Goal: Task Accomplishment & Management: Use online tool/utility

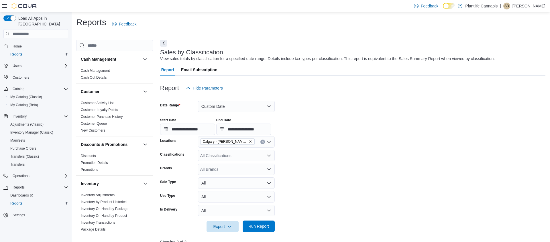
scroll to position [106, 0]
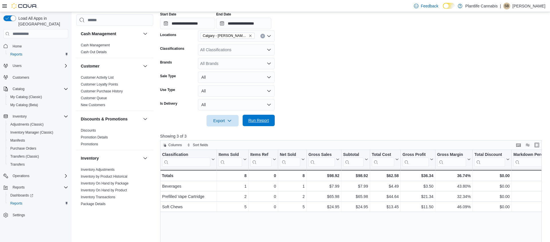
click at [268, 119] on span "Run Report" at bounding box center [259, 121] width 21 height 6
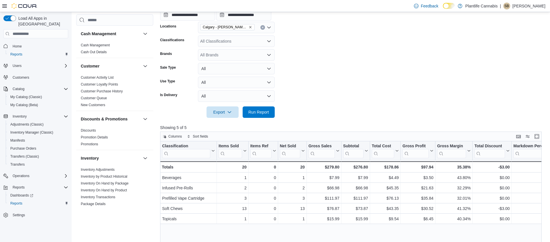
scroll to position [118, 0]
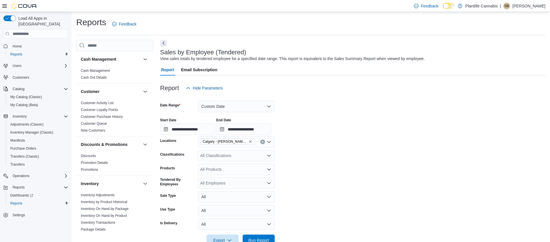
scroll to position [98, 0]
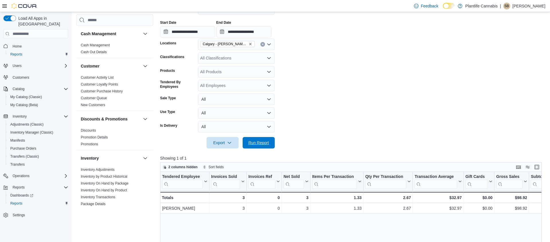
drag, startPoint x: 249, startPoint y: 144, endPoint x: 236, endPoint y: 93, distance: 52.5
click at [249, 144] on span "Run Report" at bounding box center [259, 143] width 21 height 6
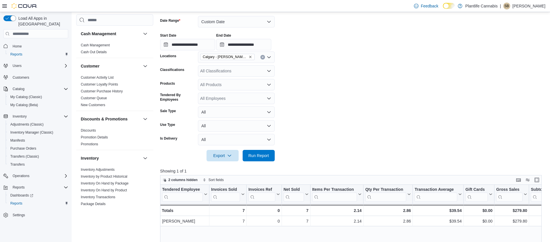
scroll to position [84, 0]
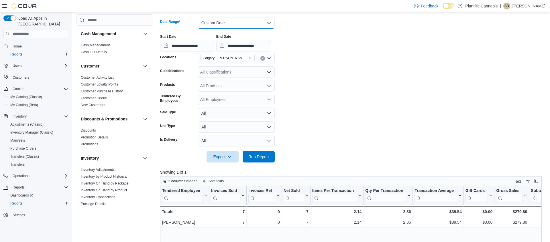
drag, startPoint x: 228, startPoint y: 24, endPoint x: 231, endPoint y: 27, distance: 4.1
click at [229, 24] on button "Custom Date" at bounding box center [236, 22] width 77 height 11
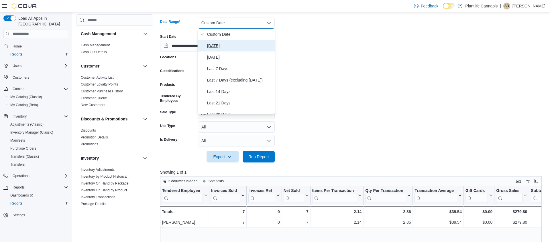
drag, startPoint x: 233, startPoint y: 48, endPoint x: 265, endPoint y: 155, distance: 111.8
click at [233, 48] on span "[DATE]" at bounding box center [239, 45] width 65 height 7
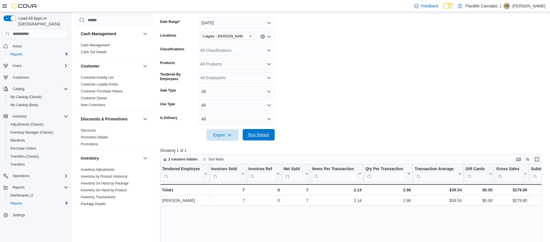
drag, startPoint x: 262, startPoint y: 138, endPoint x: 260, endPoint y: 135, distance: 4.1
click at [262, 138] on span "Run Report" at bounding box center [258, 134] width 25 height 11
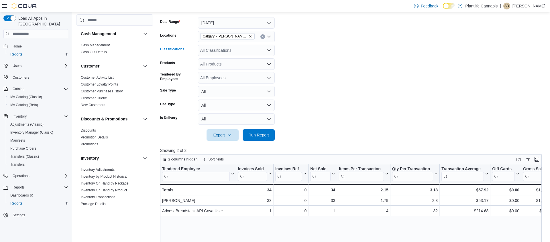
click at [213, 53] on div "All Classifications" at bounding box center [236, 50] width 77 height 11
type input "**"
click at [222, 60] on span "Accessory Group" at bounding box center [225, 60] width 31 height 6
click at [258, 134] on span "Run Report" at bounding box center [259, 135] width 21 height 6
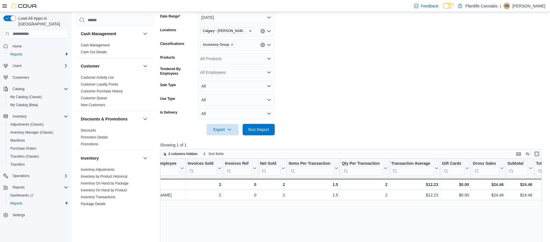
scroll to position [0, 21]
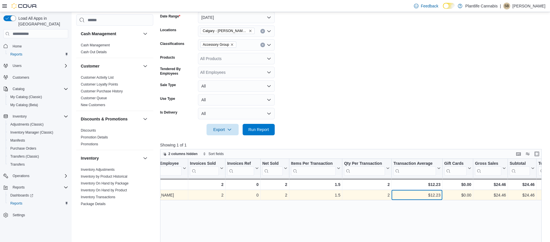
drag, startPoint x: 432, startPoint y: 194, endPoint x: 475, endPoint y: 197, distance: 43.1
click at [432, 194] on div "$12.23" at bounding box center [417, 195] width 47 height 7
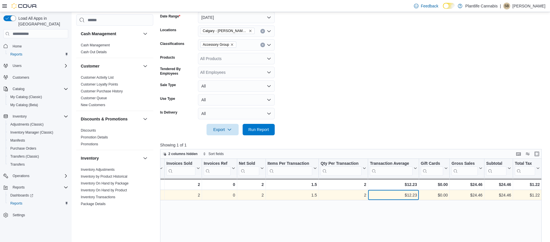
scroll to position [0, 45]
click at [508, 195] on div "$24.46" at bounding box center [498, 195] width 25 height 7
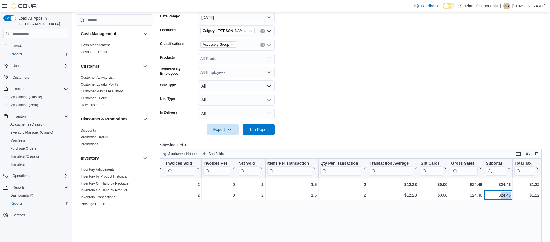
copy div "24.46"
drag, startPoint x: 262, startPoint y: 44, endPoint x: 265, endPoint y: 51, distance: 7.5
click at [262, 44] on icon "Clear input" at bounding box center [263, 45] width 2 height 2
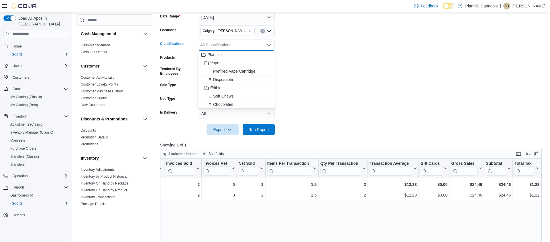
click at [299, 101] on form "Date Range [DATE] Locations [GEOGRAPHIC_DATA] - [PERSON_NAME] Regional Classifi…" at bounding box center [353, 70] width 386 height 131
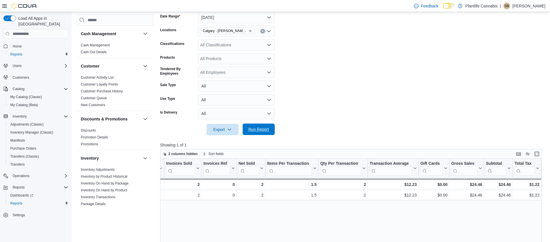
click at [256, 131] on span "Run Report" at bounding box center [259, 130] width 21 height 6
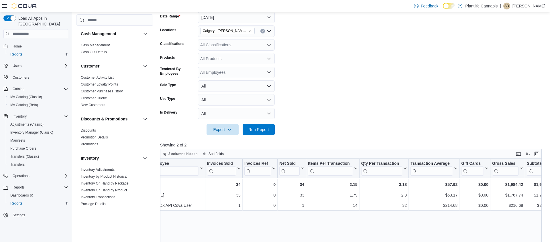
scroll to position [0, 36]
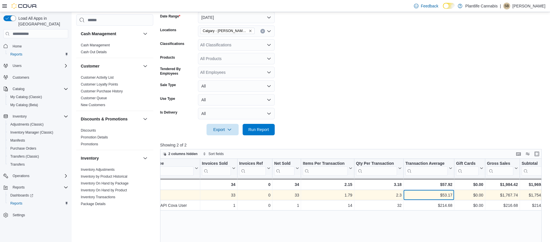
click at [447, 195] on div "$53.17" at bounding box center [429, 195] width 47 height 7
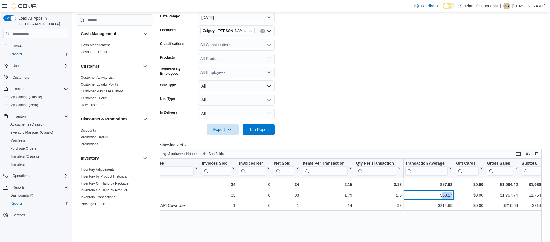
copy div "53.17"
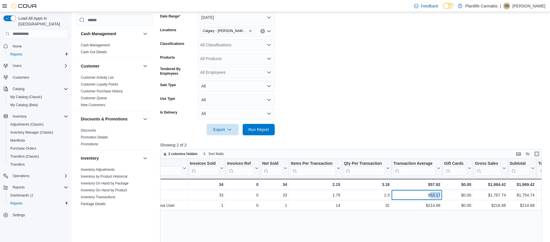
scroll to position [0, 48]
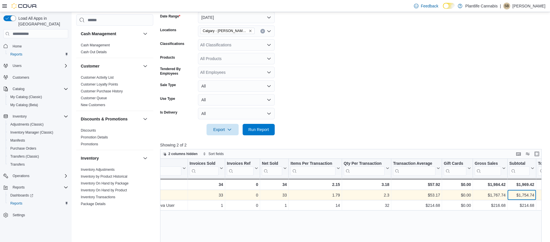
click at [524, 193] on div "$1,754.74" at bounding box center [522, 195] width 25 height 7
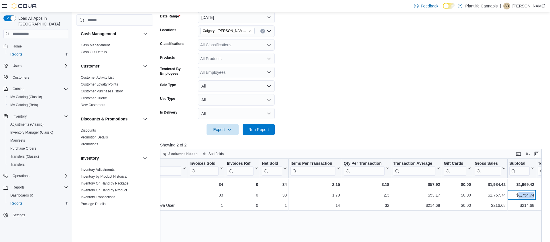
copy div "1,754.74"
